Goal: Task Accomplishment & Management: Complete application form

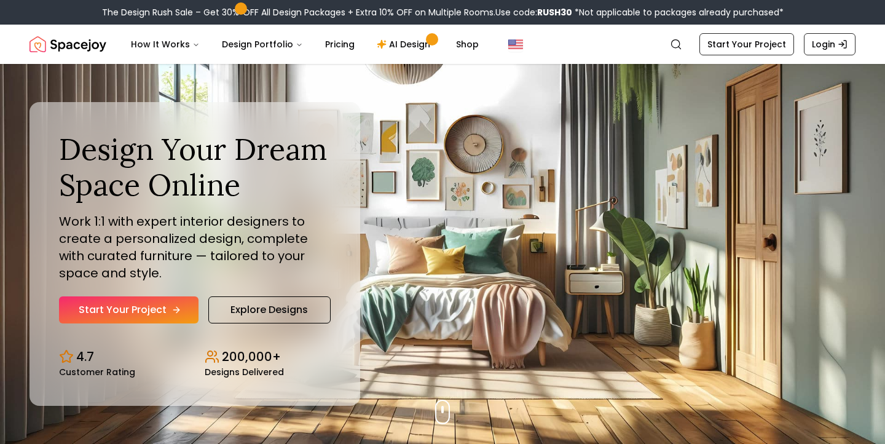
click at [156, 299] on link "Start Your Project" at bounding box center [128, 309] width 139 height 27
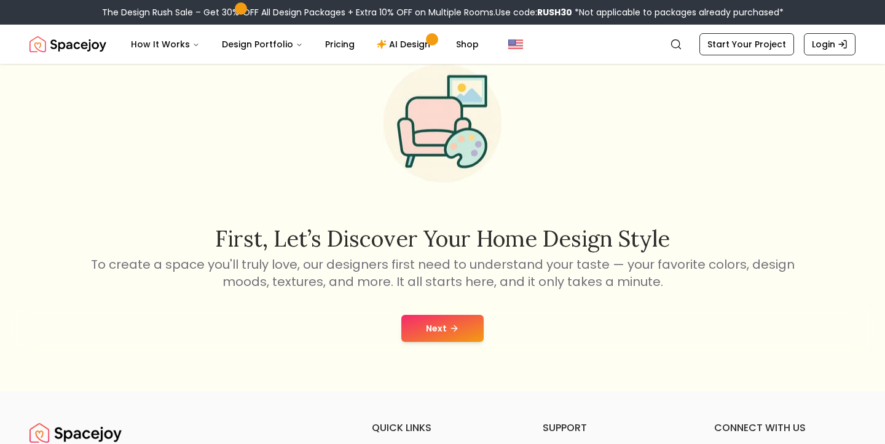
scroll to position [61, 0]
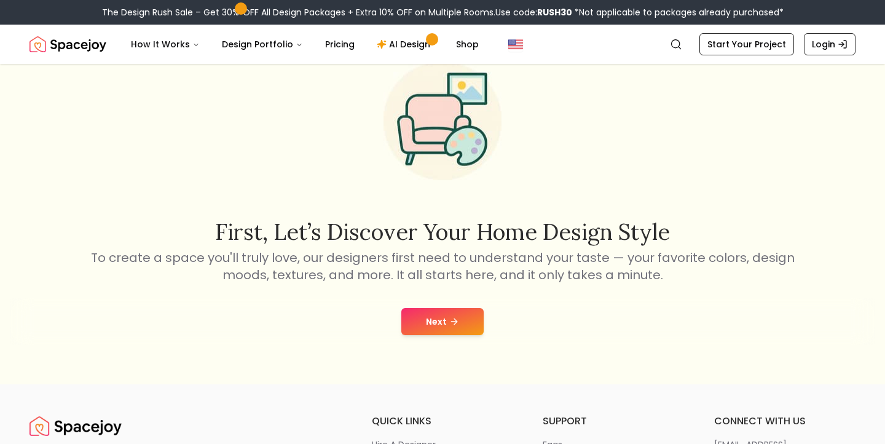
click at [462, 315] on button "Next" at bounding box center [442, 321] width 82 height 27
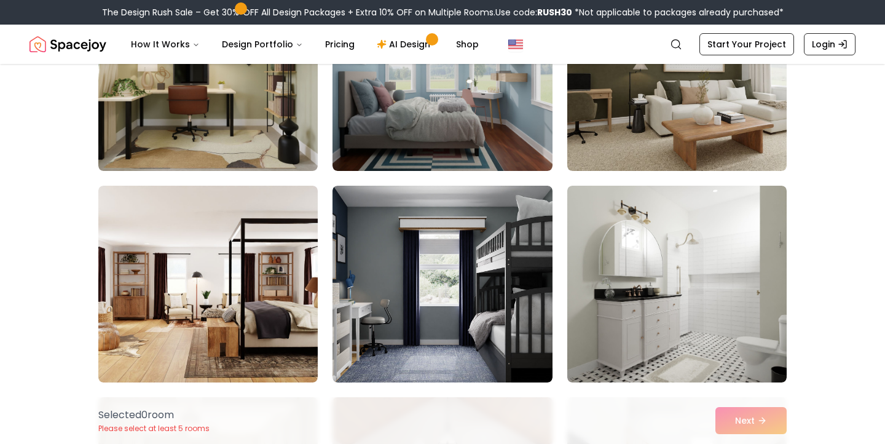
scroll to position [406, 0]
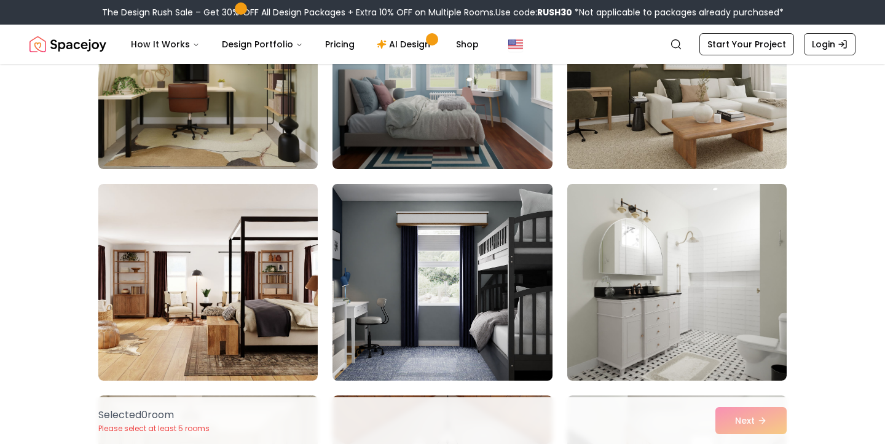
click at [660, 151] on img at bounding box center [676, 70] width 219 height 197
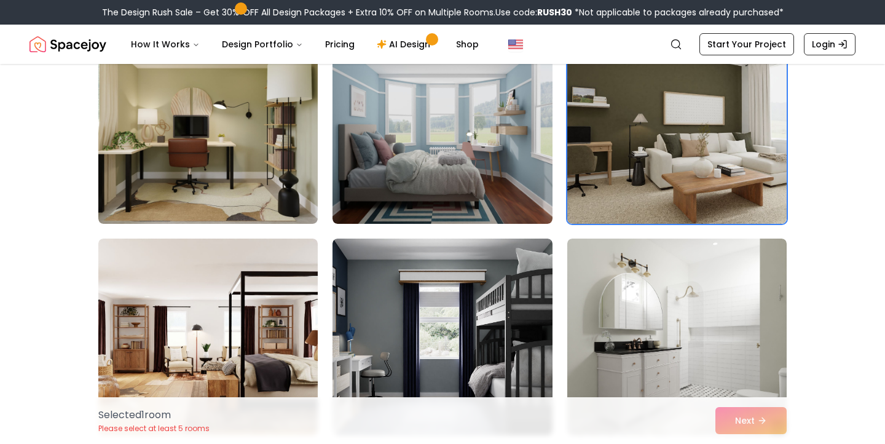
scroll to position [987, 0]
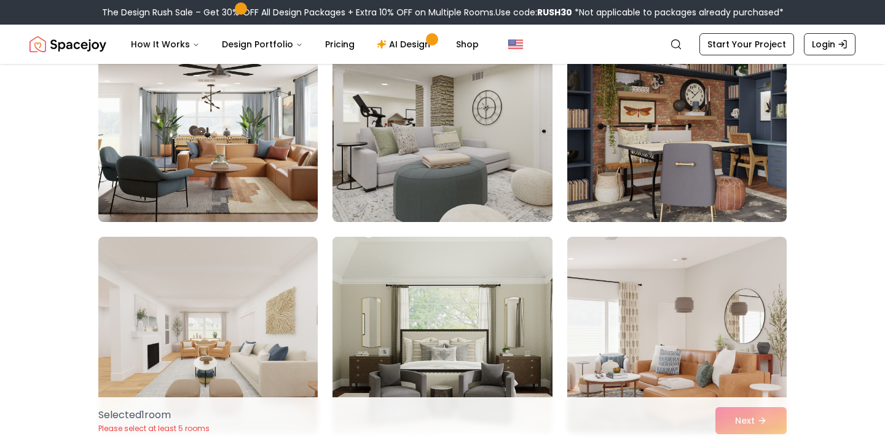
click at [278, 165] on img at bounding box center [207, 123] width 219 height 197
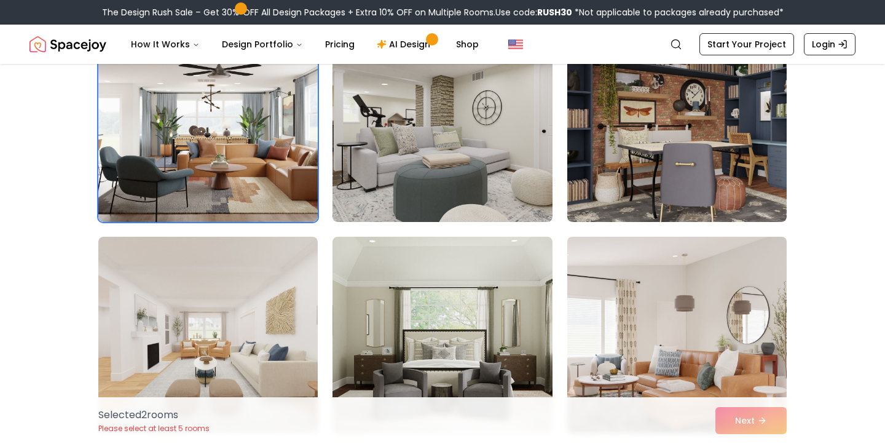
scroll to position [1040, 0]
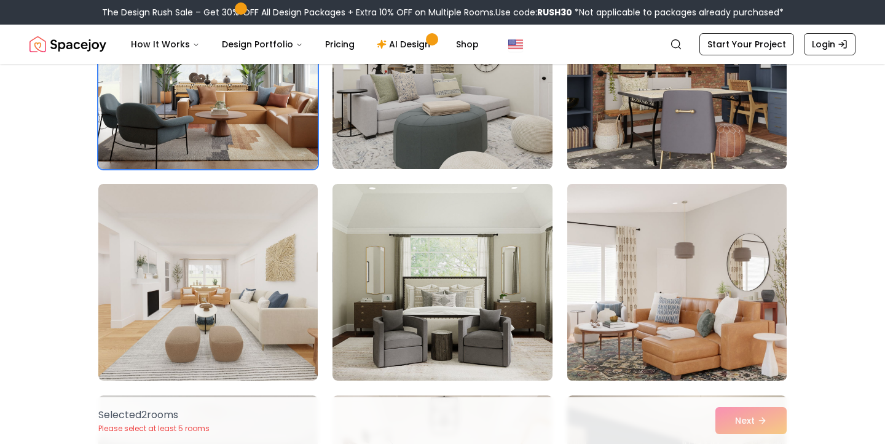
click at [677, 289] on img at bounding box center [677, 282] width 230 height 206
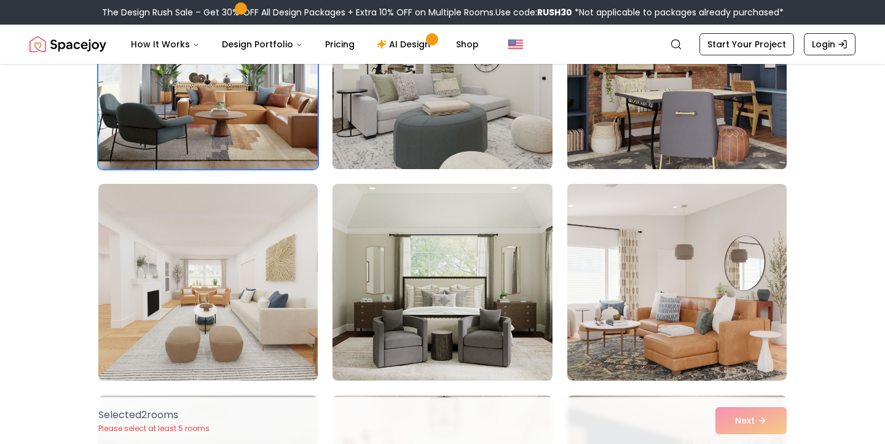
scroll to position [898, 0]
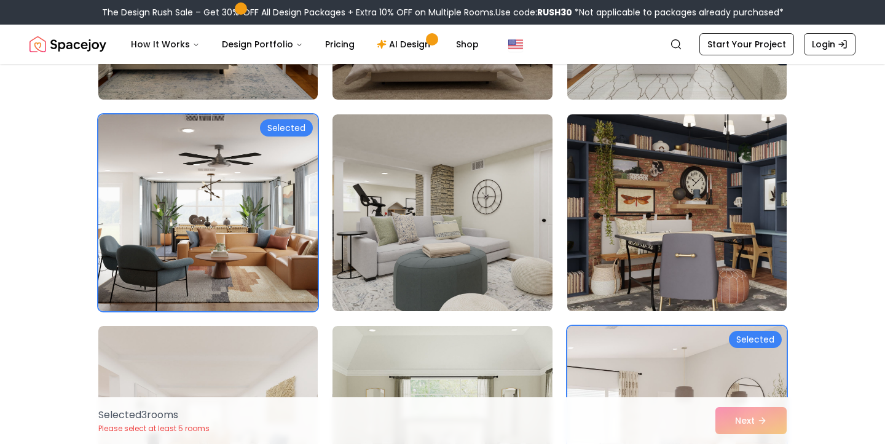
click at [687, 237] on img at bounding box center [677, 212] width 230 height 206
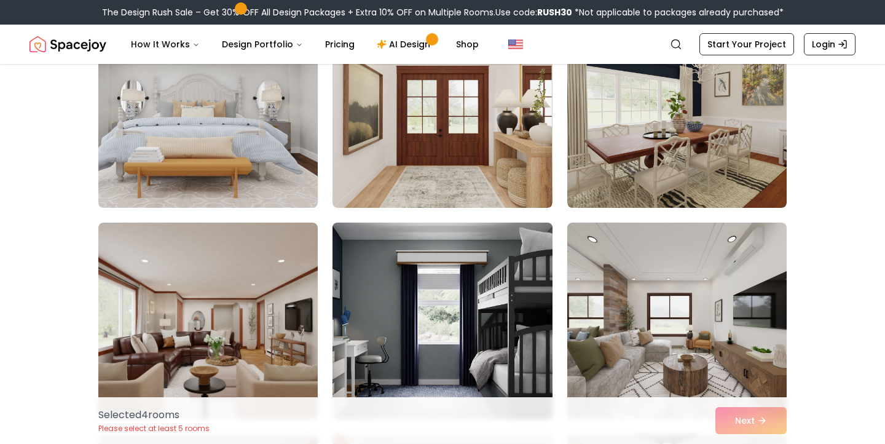
scroll to position [1994, 0]
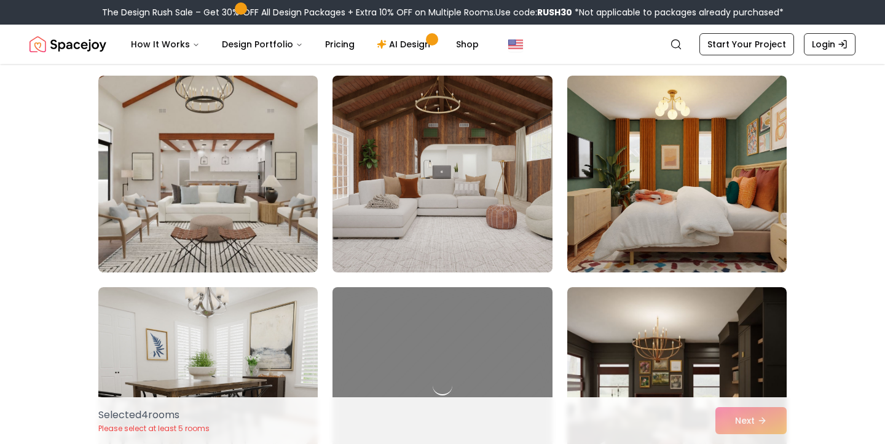
click at [494, 225] on img at bounding box center [442, 174] width 230 height 206
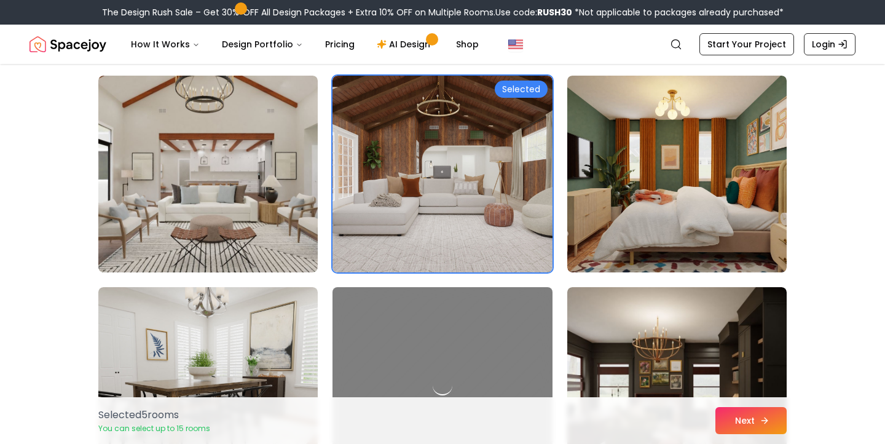
click at [752, 425] on button "Next" at bounding box center [750, 420] width 71 height 27
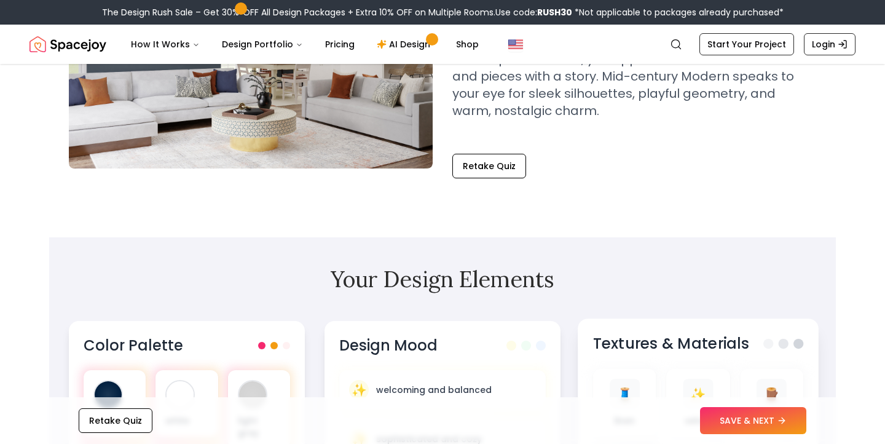
scroll to position [130, 0]
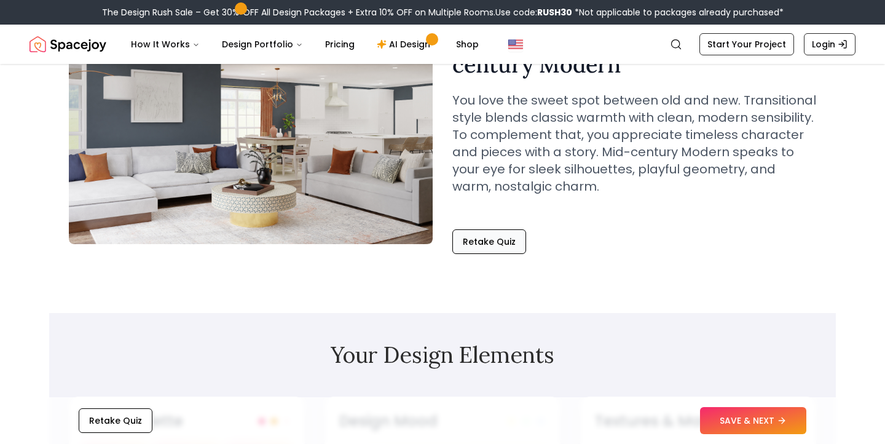
click at [492, 245] on button "Retake Quiz" at bounding box center [489, 241] width 74 height 25
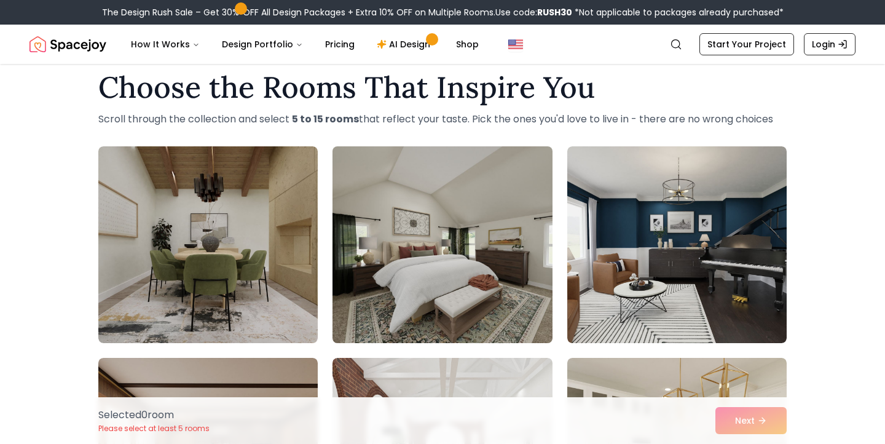
scroll to position [25, 0]
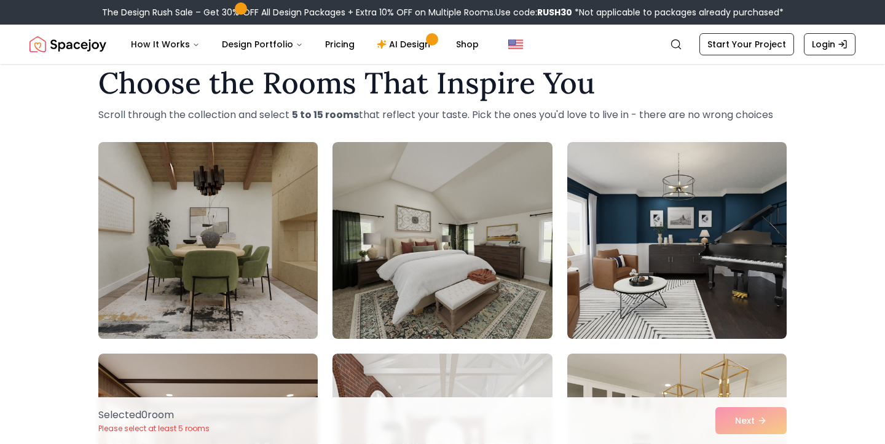
click at [270, 263] on img at bounding box center [208, 240] width 230 height 206
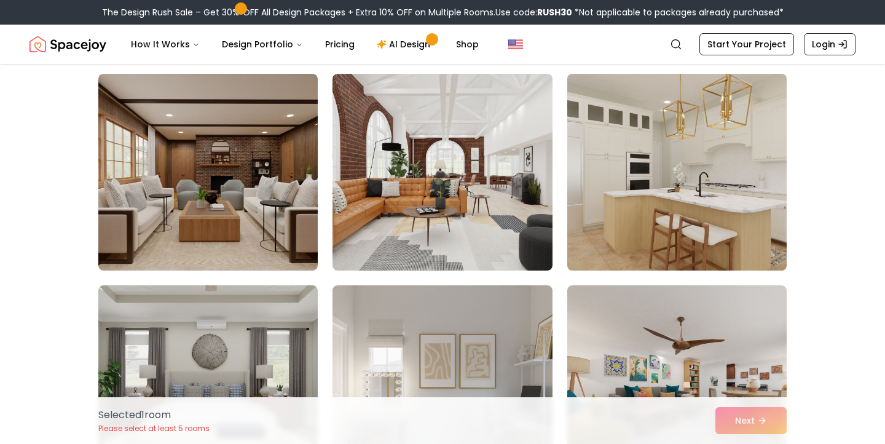
scroll to position [313, 0]
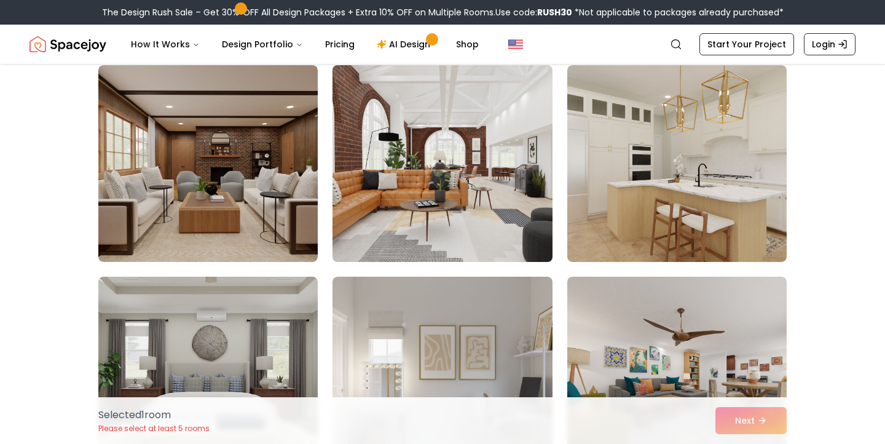
click at [487, 202] on img at bounding box center [442, 163] width 230 height 206
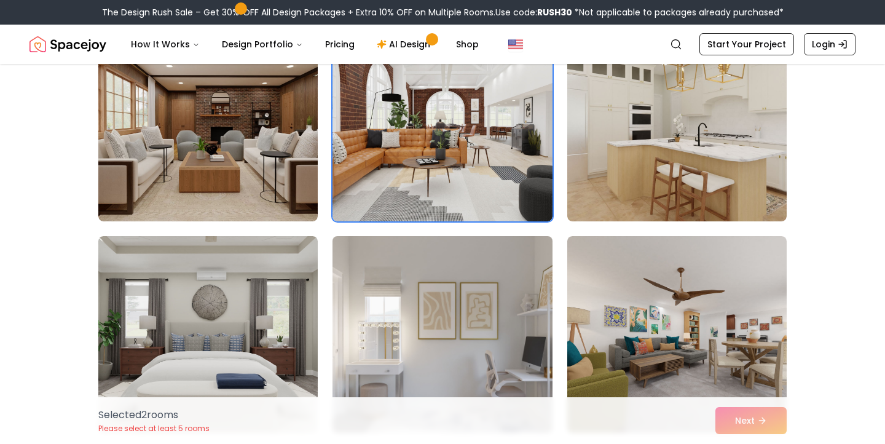
scroll to position [542, 0]
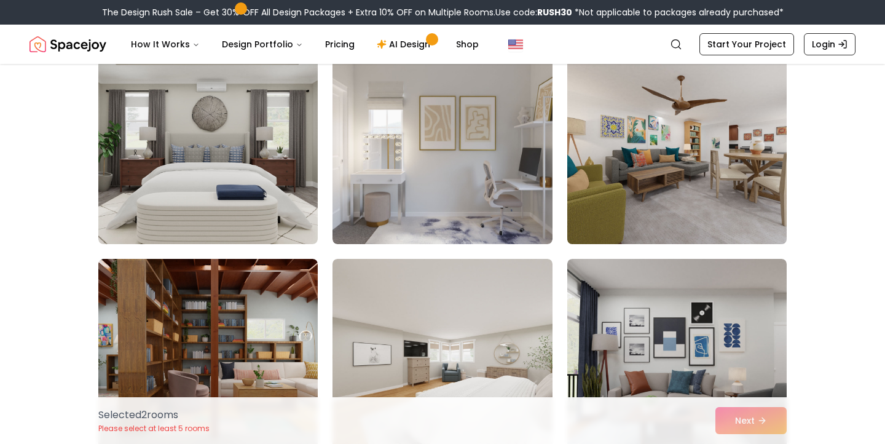
click at [648, 168] on img at bounding box center [677, 145] width 230 height 206
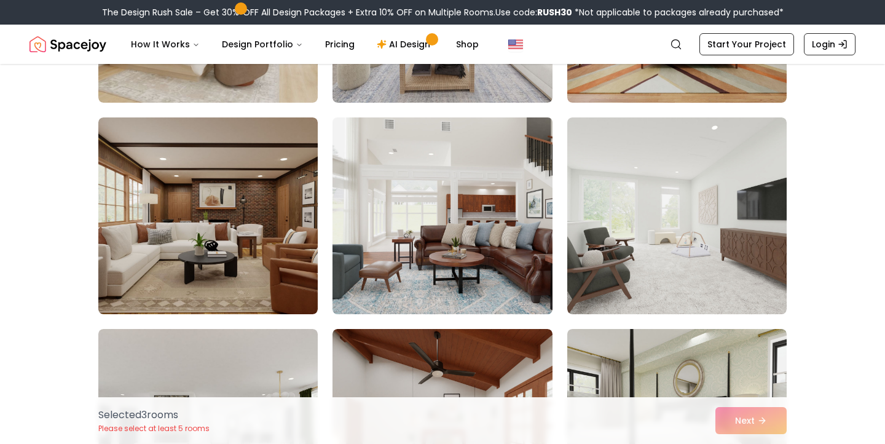
scroll to position [1534, 0]
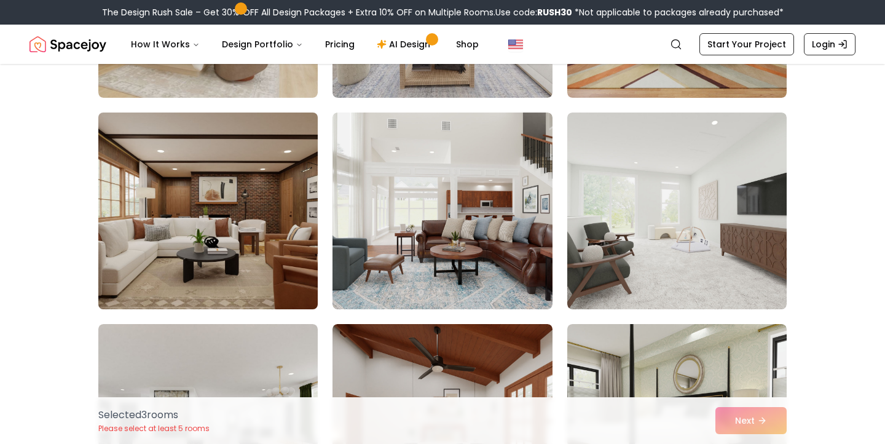
click at [249, 254] on img at bounding box center [208, 211] width 230 height 206
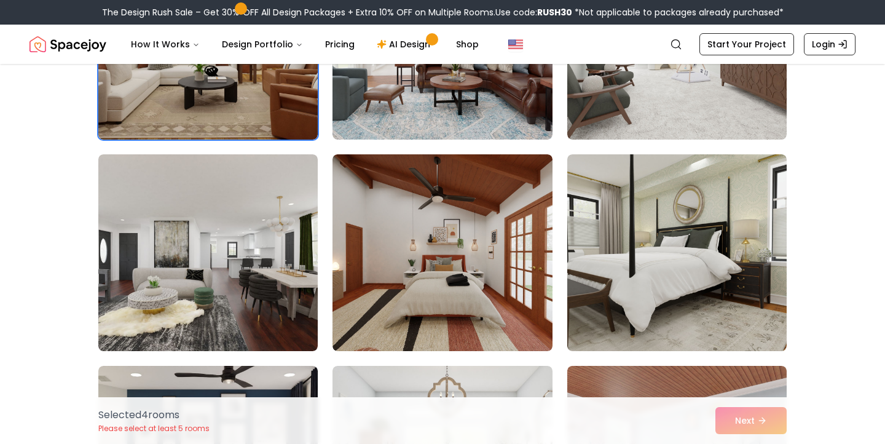
scroll to position [2175, 0]
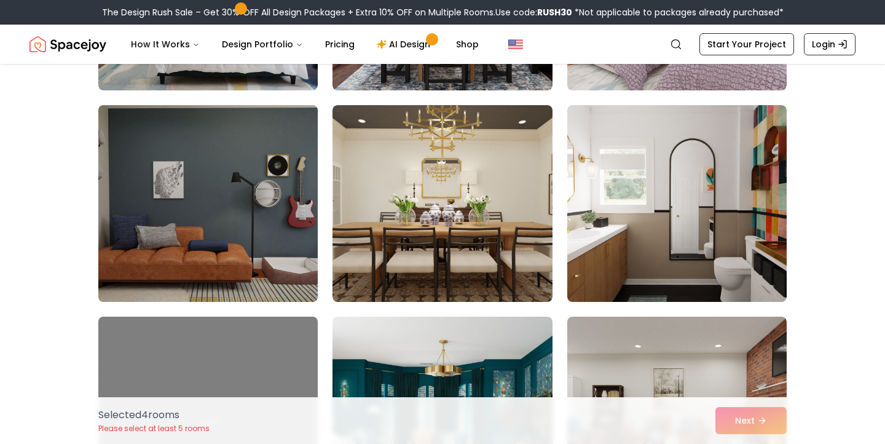
click at [265, 194] on img at bounding box center [208, 203] width 230 height 206
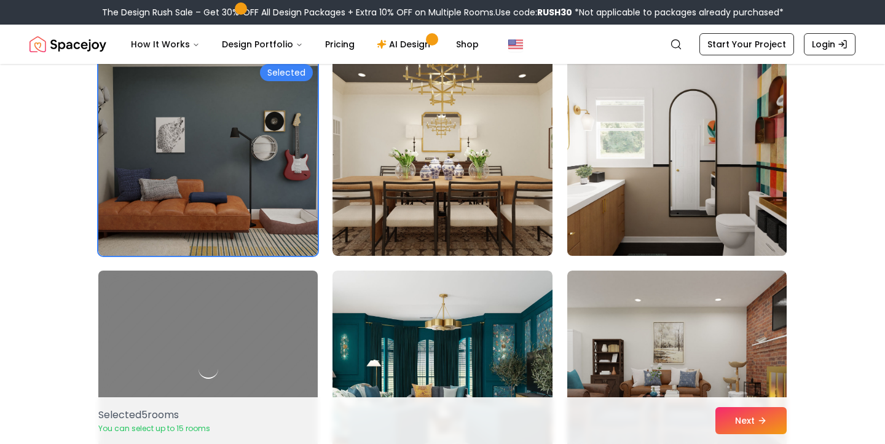
scroll to position [2539, 0]
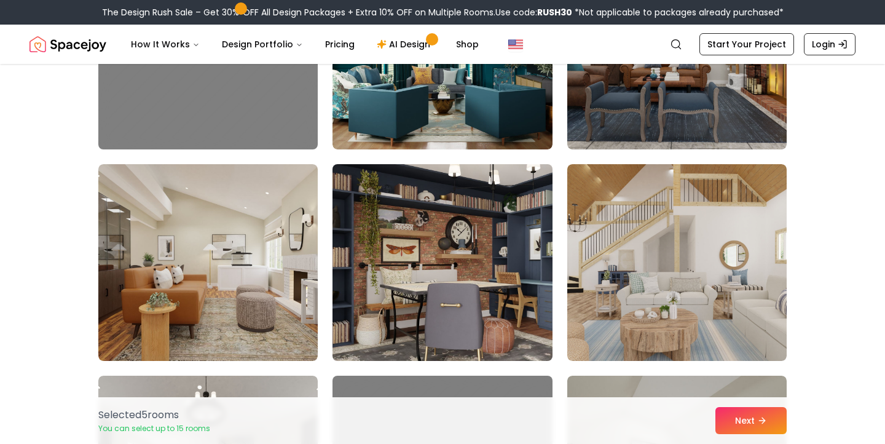
click at [474, 268] on img at bounding box center [442, 262] width 230 height 206
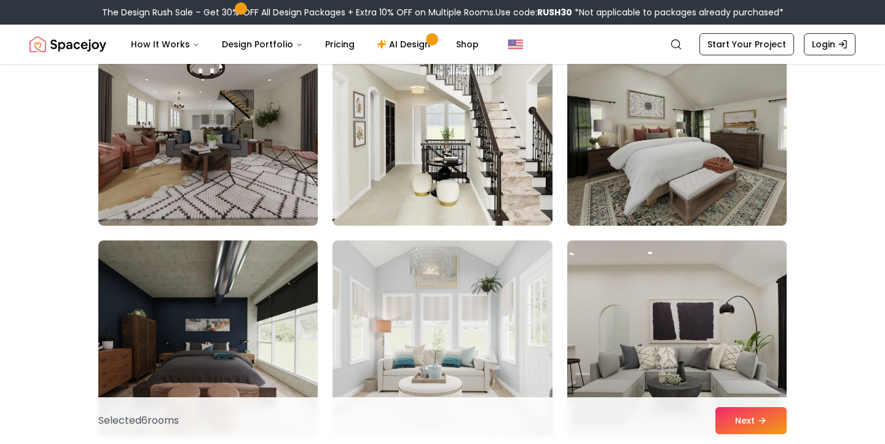
scroll to position [2862, 0]
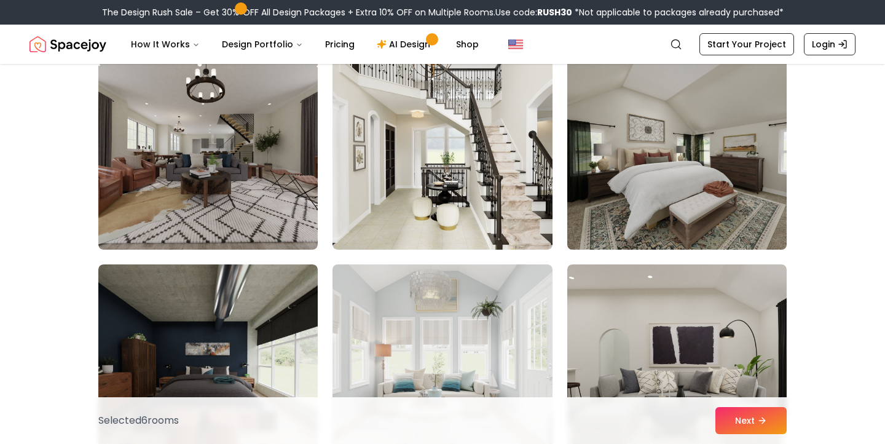
click at [644, 157] on img at bounding box center [677, 151] width 230 height 206
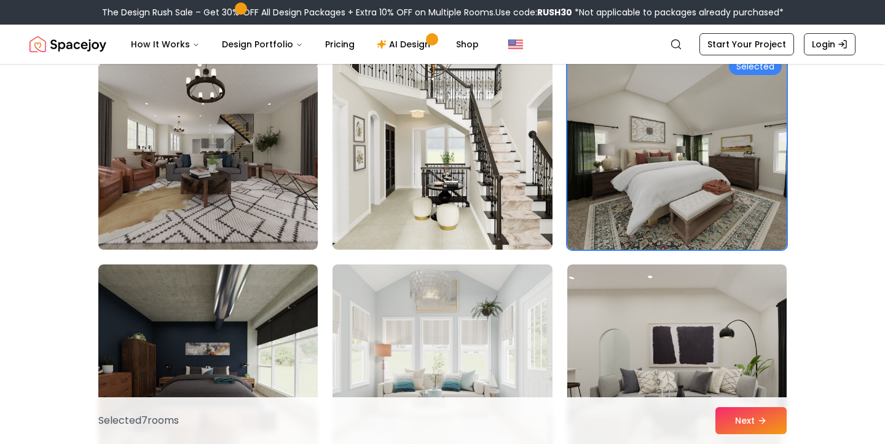
scroll to position [3439, 0]
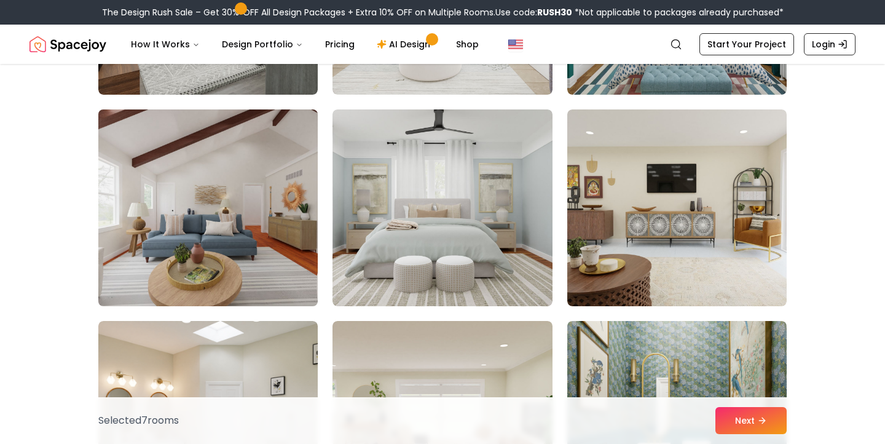
click at [248, 197] on img at bounding box center [208, 207] width 230 height 206
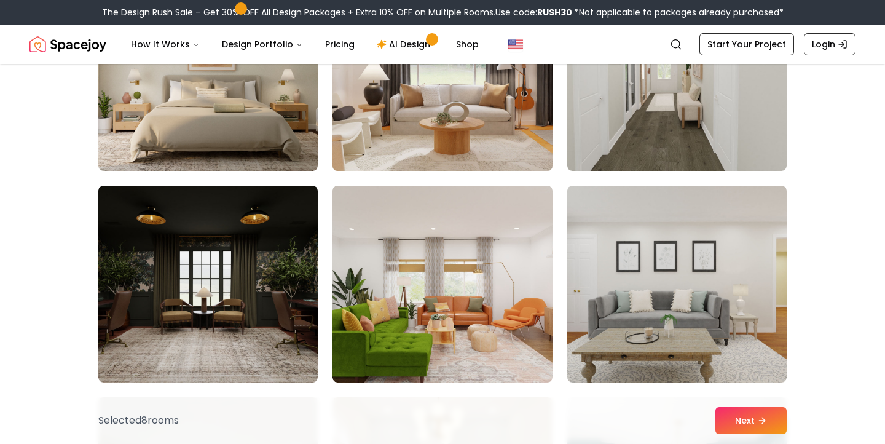
scroll to position [4312, 0]
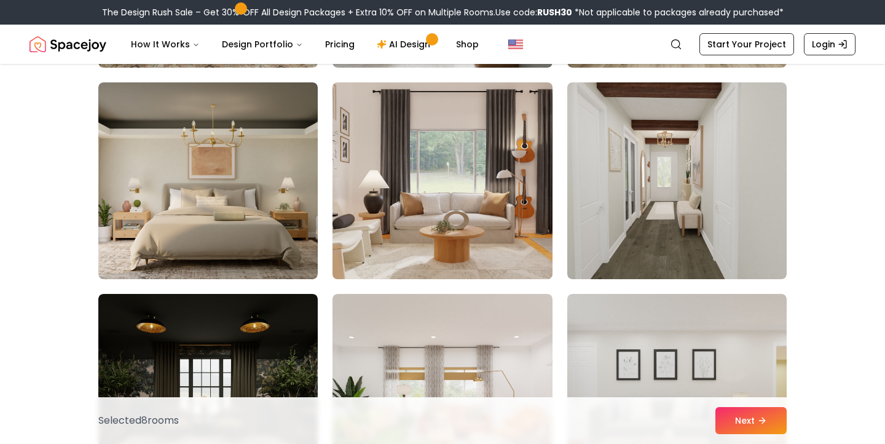
click at [509, 202] on img at bounding box center [442, 180] width 230 height 206
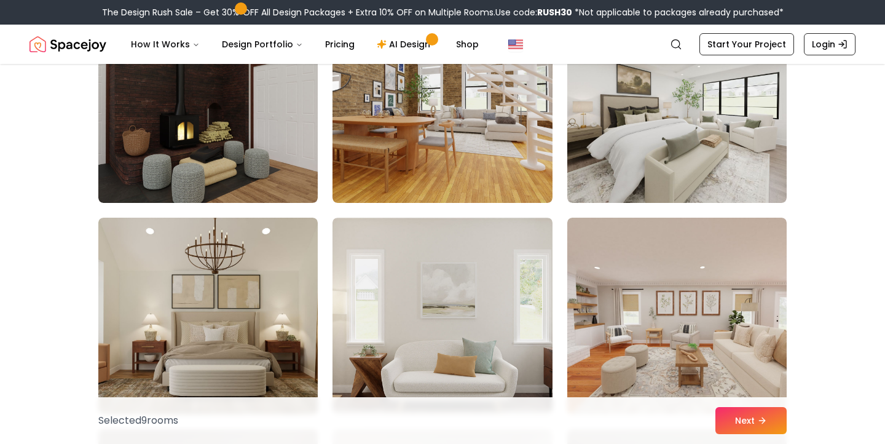
scroll to position [4951, 0]
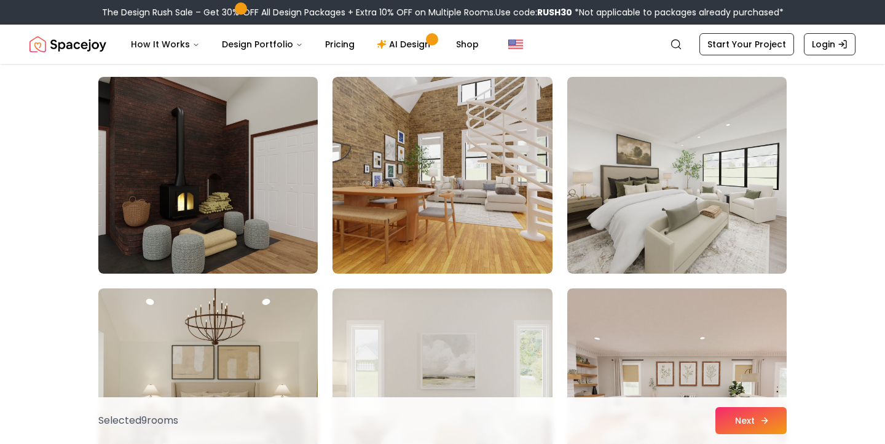
drag, startPoint x: 418, startPoint y: 203, endPoint x: 745, endPoint y: 425, distance: 394.6
click at [418, 203] on img at bounding box center [441, 175] width 219 height 197
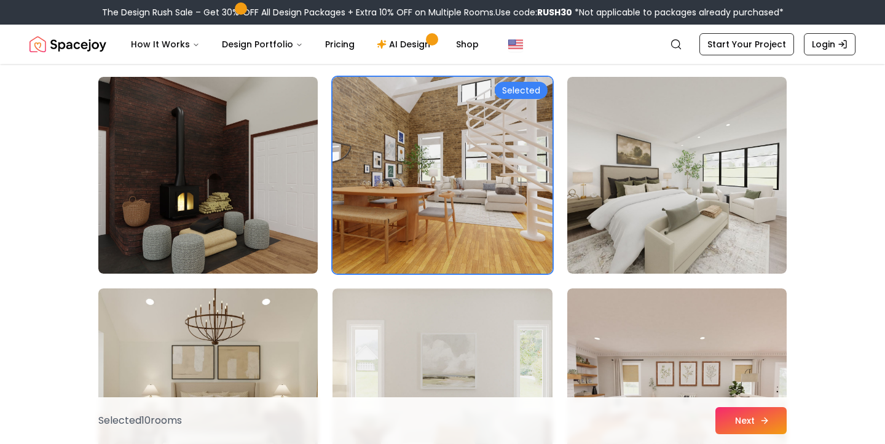
click at [718, 329] on img at bounding box center [676, 386] width 219 height 197
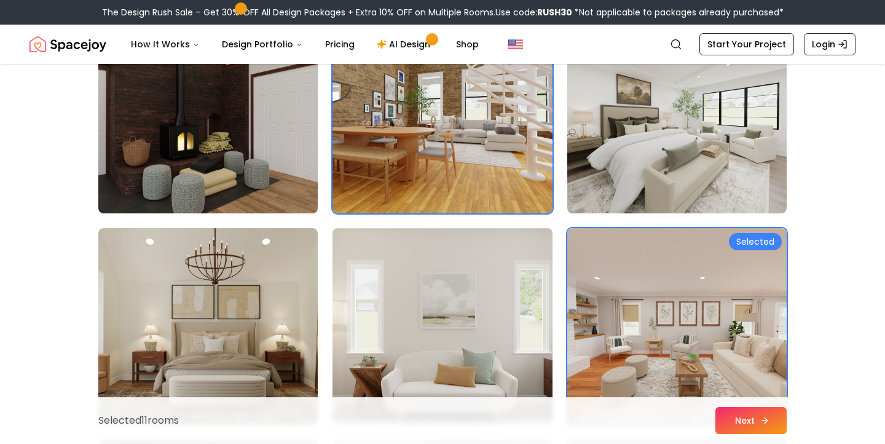
click at [758, 418] on button "Next" at bounding box center [750, 420] width 71 height 27
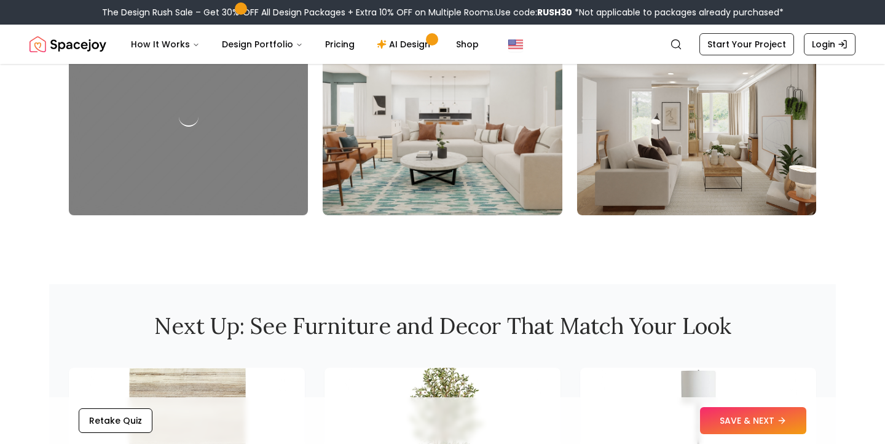
scroll to position [1465, 0]
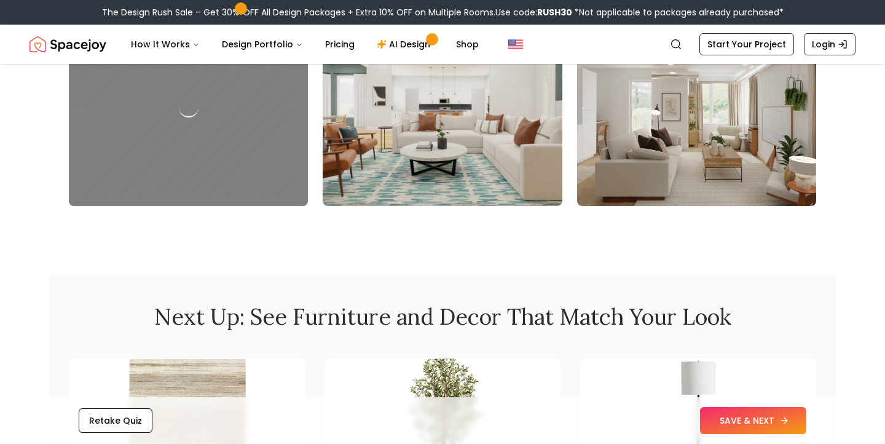
click at [772, 421] on button "SAVE & NEXT" at bounding box center [753, 420] width 106 height 27
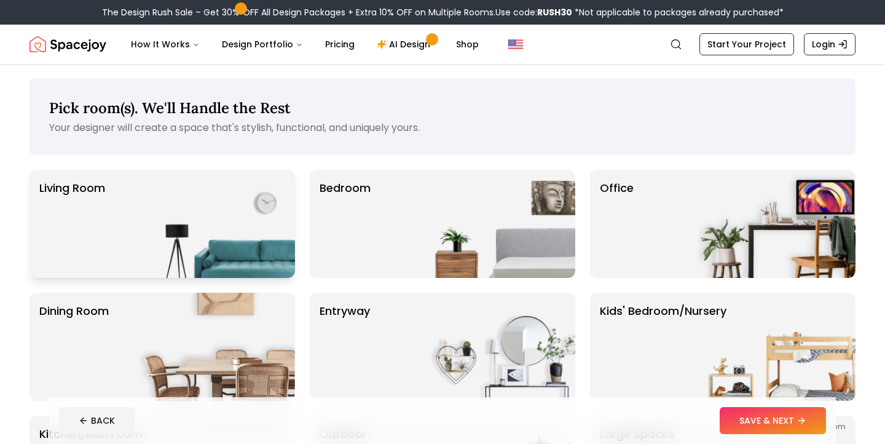
click at [177, 216] on img at bounding box center [216, 224] width 157 height 108
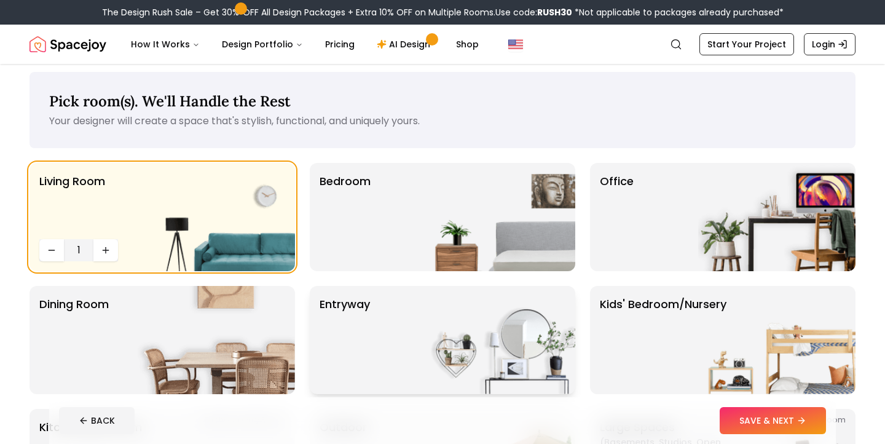
scroll to position [10, 0]
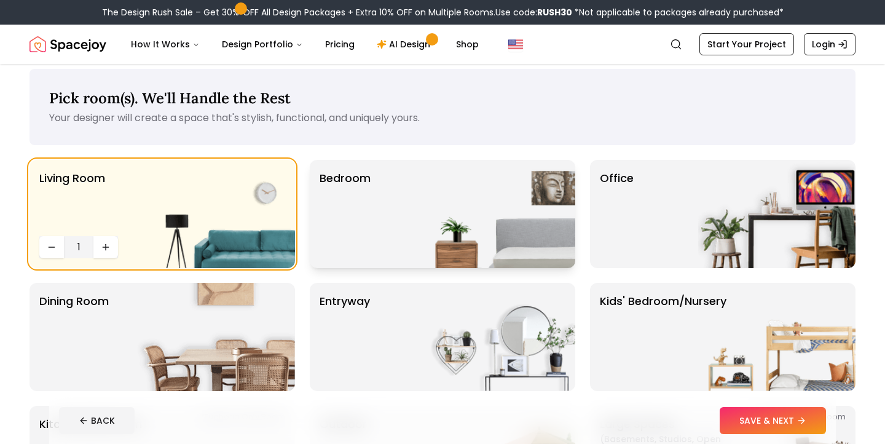
click at [387, 195] on div "Bedroom" at bounding box center [442, 214] width 265 height 108
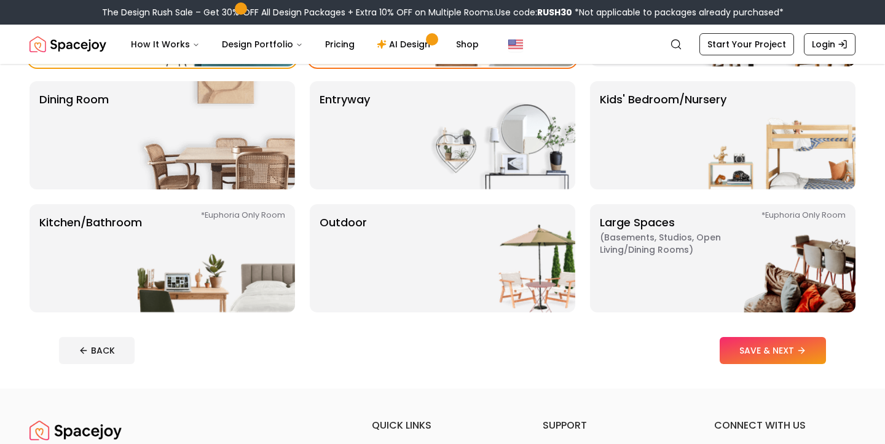
scroll to position [211, 0]
click at [766, 346] on button "SAVE & NEXT" at bounding box center [772, 350] width 106 height 27
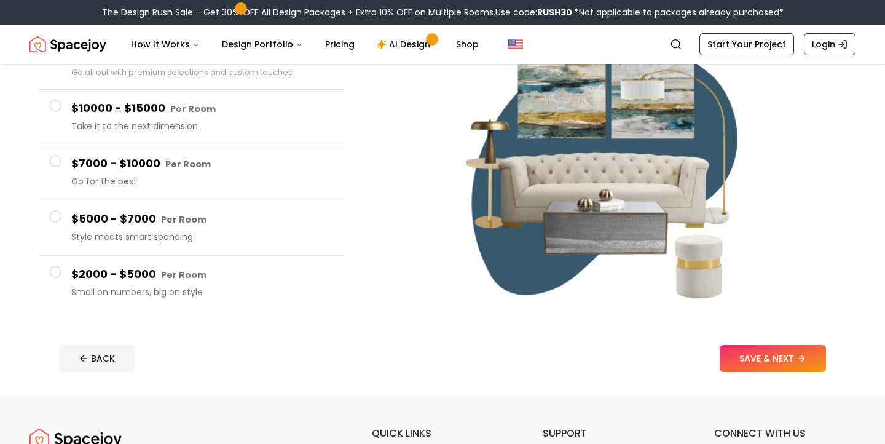
scroll to position [164, 0]
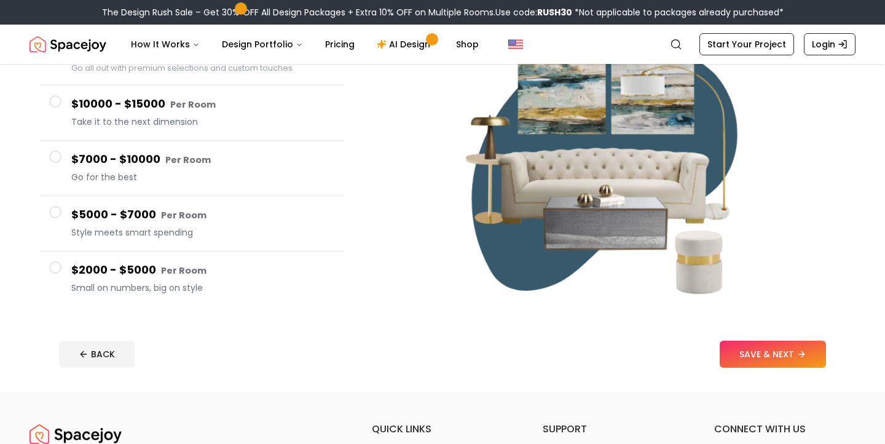
click at [60, 265] on span at bounding box center [55, 267] width 12 height 12
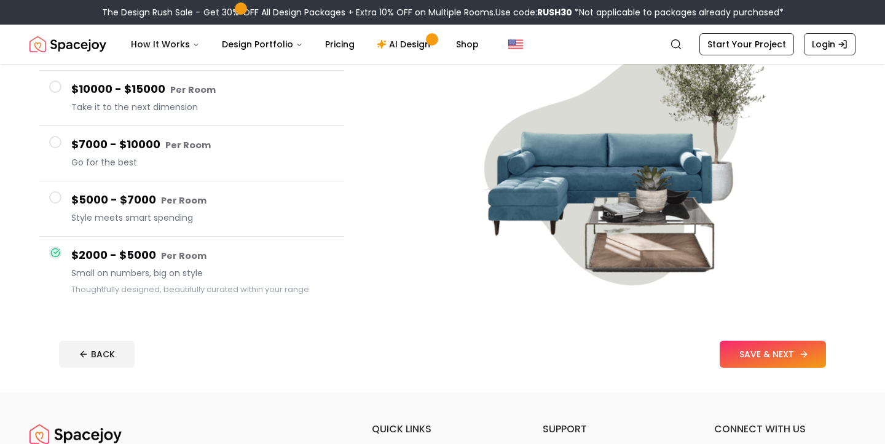
click at [765, 356] on button "SAVE & NEXT" at bounding box center [772, 353] width 106 height 27
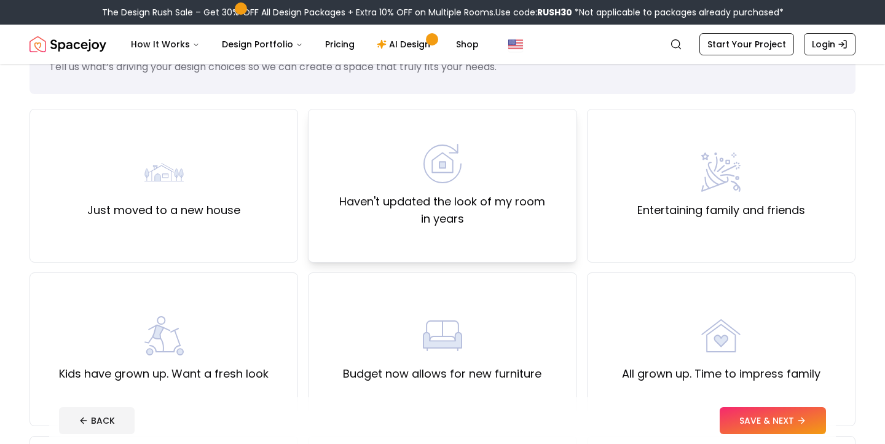
scroll to position [61, 0]
click at [179, 182] on img at bounding box center [163, 171] width 39 height 39
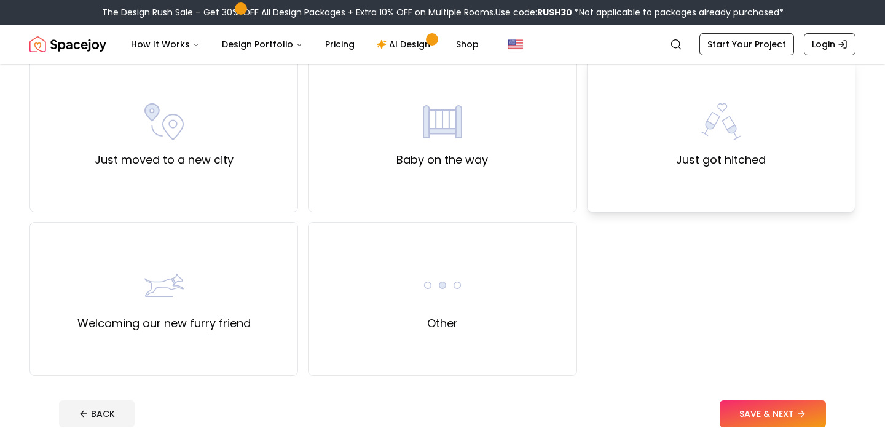
scroll to position [441, 0]
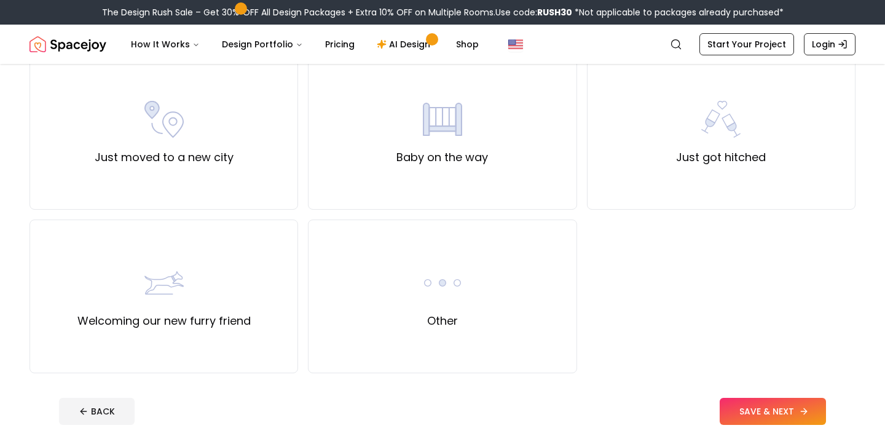
click at [773, 412] on button "SAVE & NEXT" at bounding box center [772, 410] width 106 height 27
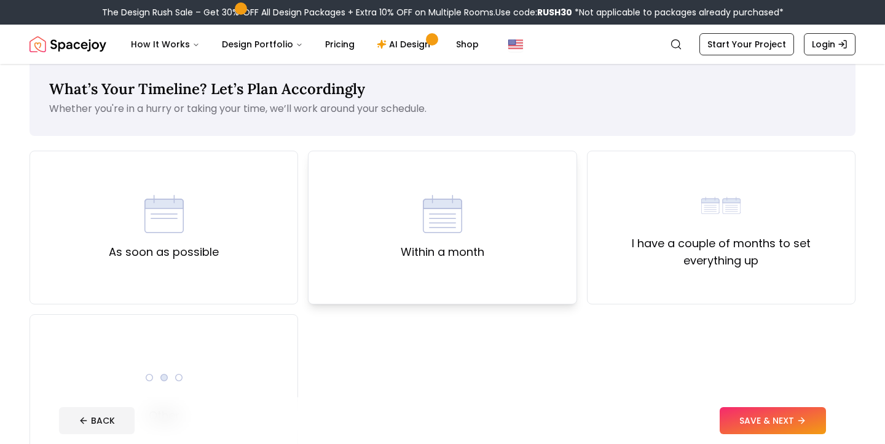
scroll to position [33, 0]
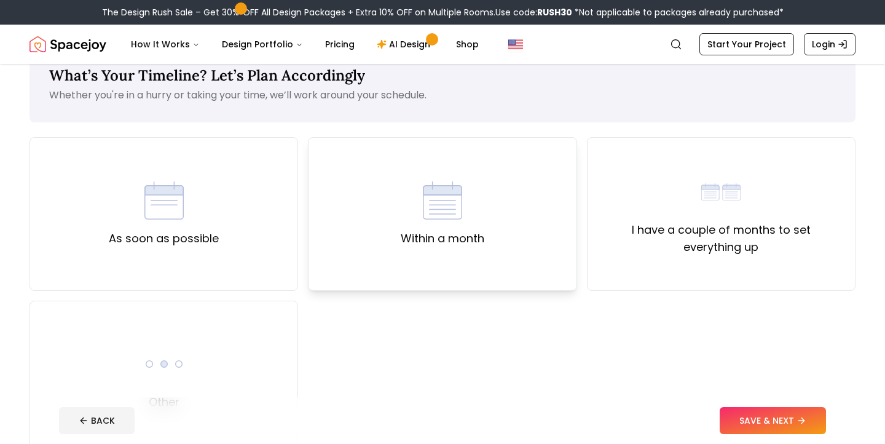
click at [472, 195] on div "Within a month" at bounding box center [443, 214] width 84 height 66
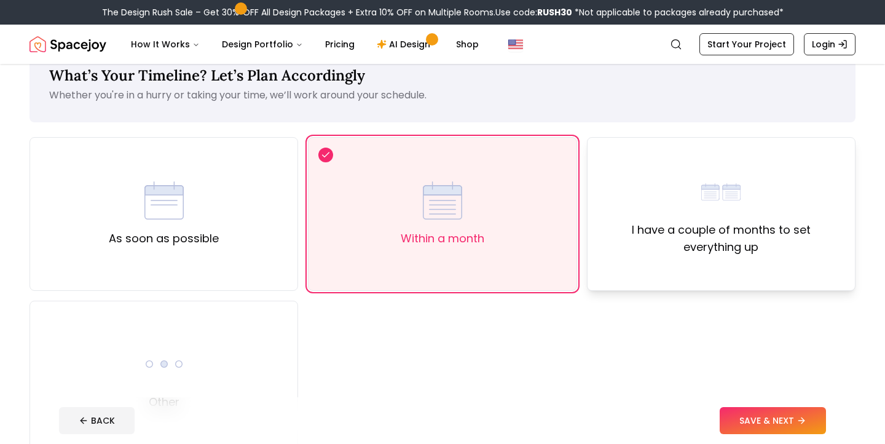
click at [750, 242] on label "I have a couple of months to set everything up" at bounding box center [721, 238] width 248 height 34
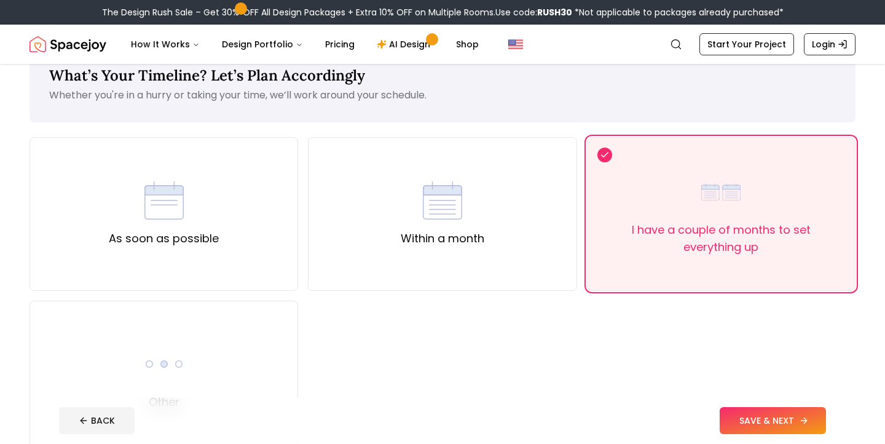
click at [744, 426] on button "SAVE & NEXT" at bounding box center [772, 420] width 106 height 27
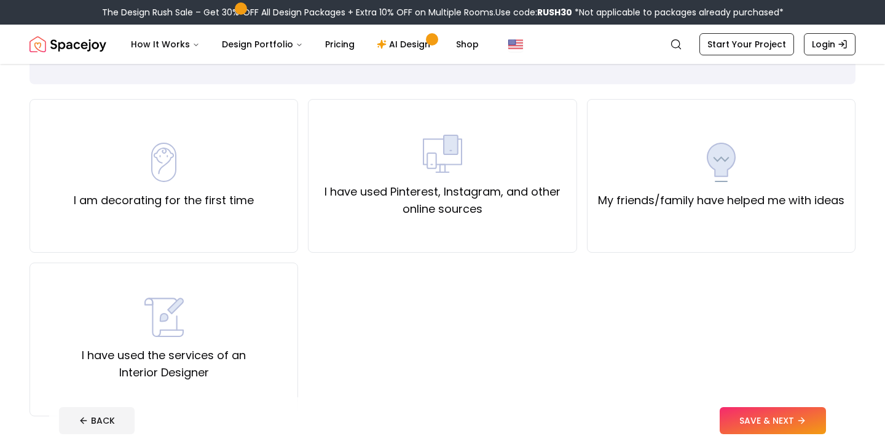
scroll to position [76, 0]
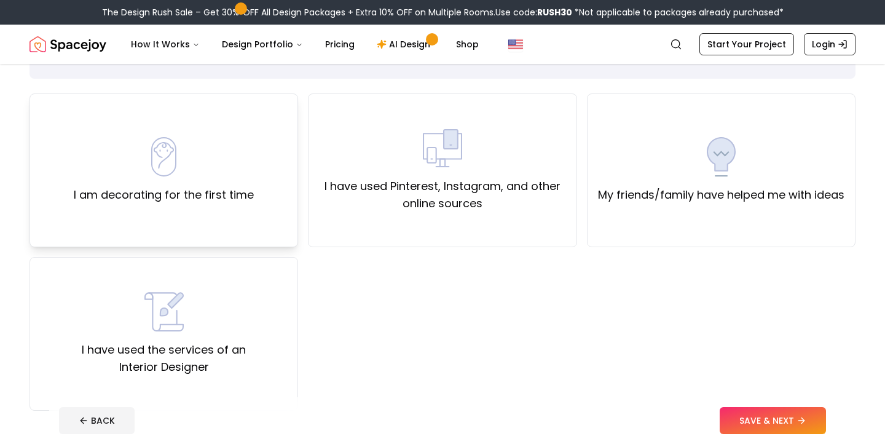
click at [184, 160] on div "I am decorating for the first time" at bounding box center [164, 170] width 180 height 66
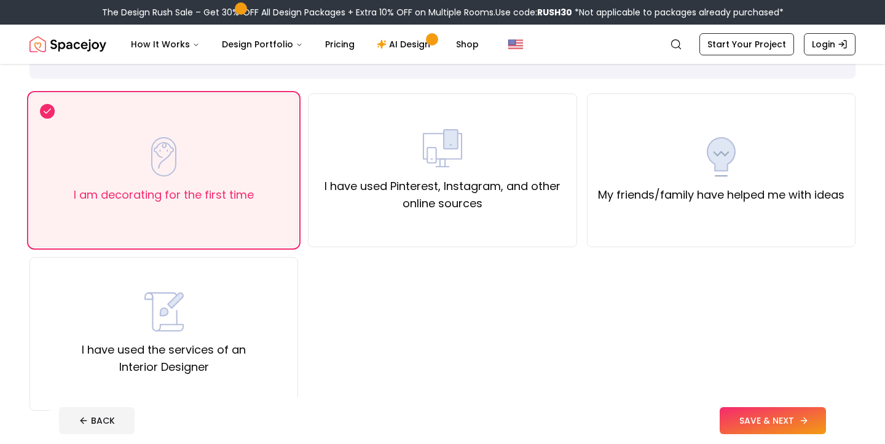
click at [770, 412] on button "SAVE & NEXT" at bounding box center [772, 420] width 106 height 27
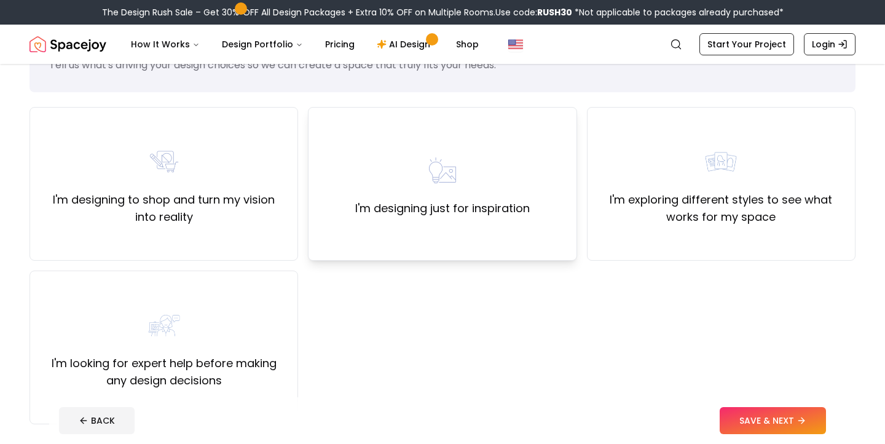
scroll to position [71, 0]
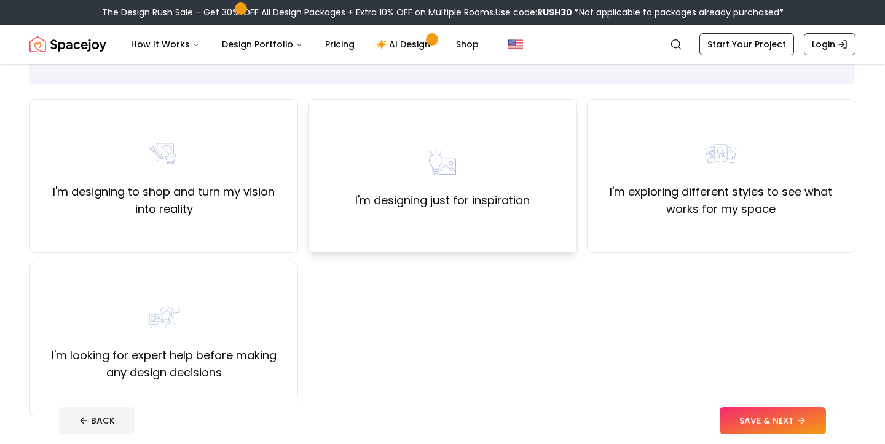
click at [521, 162] on div "I'm designing just for inspiration" at bounding box center [442, 176] width 174 height 66
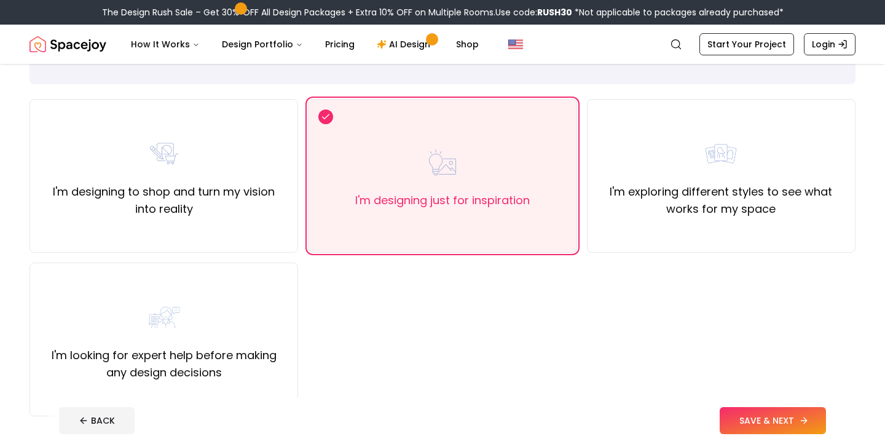
click at [773, 423] on button "SAVE & NEXT" at bounding box center [772, 420] width 106 height 27
